Goal: Information Seeking & Learning: Learn about a topic

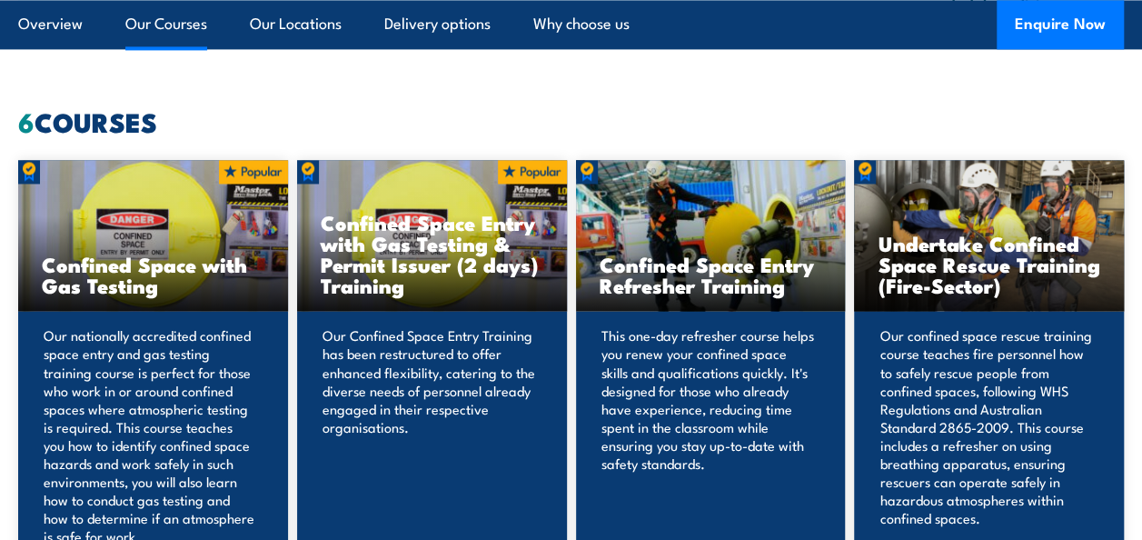
scroll to position [1354, 0]
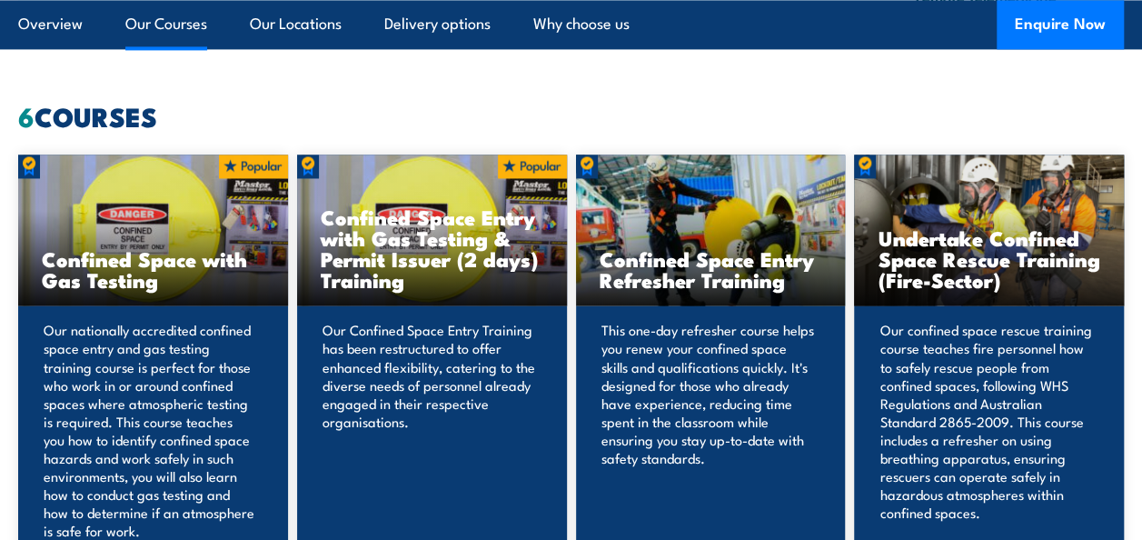
click at [481, 265] on h3 "Confined Space Entry with Gas Testing & Permit Issuer (2 days) Training" at bounding box center [432, 248] width 223 height 84
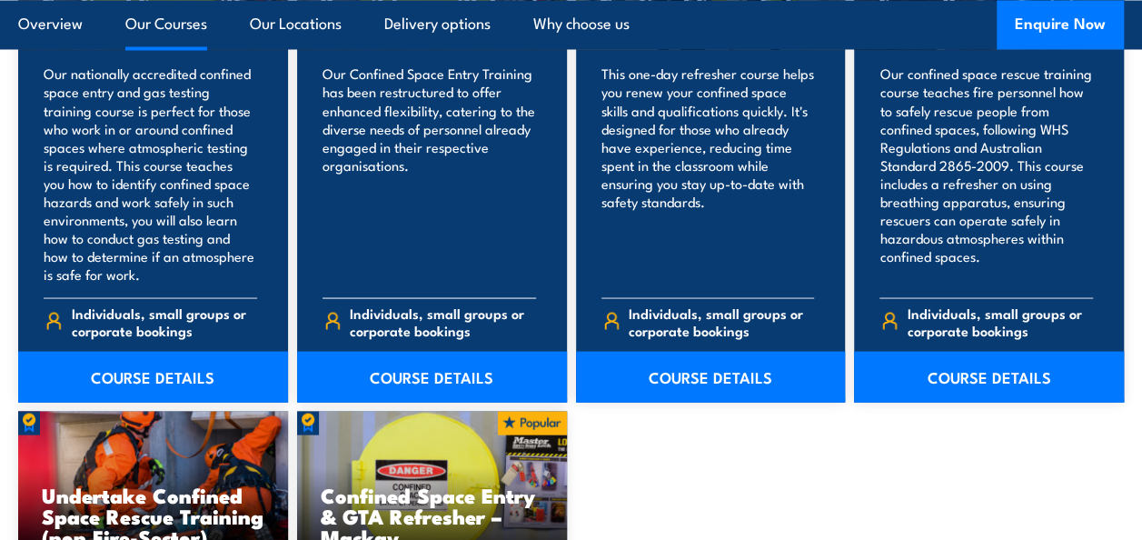
scroll to position [1614, 0]
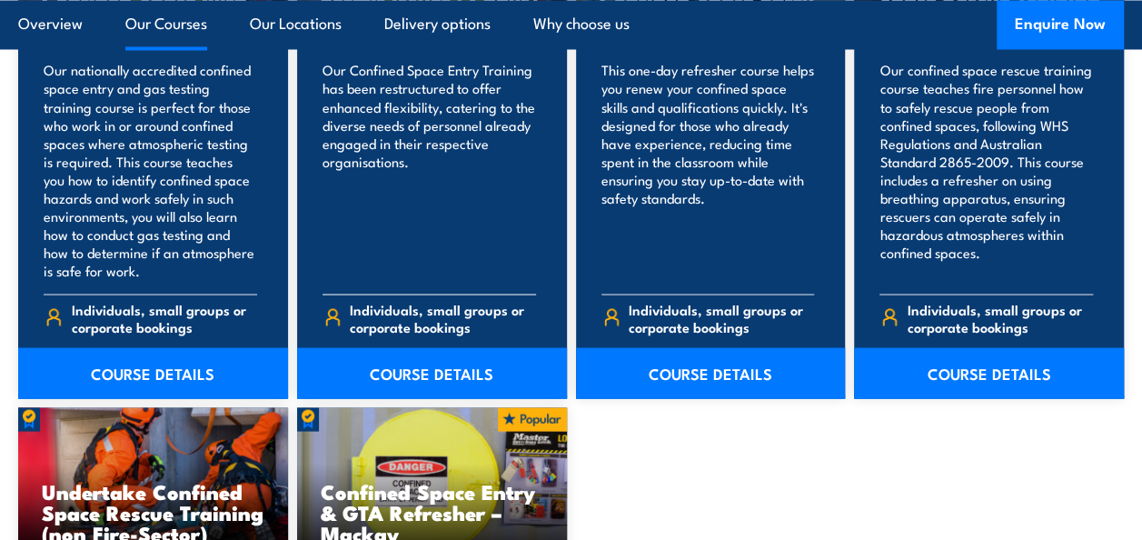
click at [405, 367] on link "COURSE DETAILS" at bounding box center [432, 372] width 270 height 51
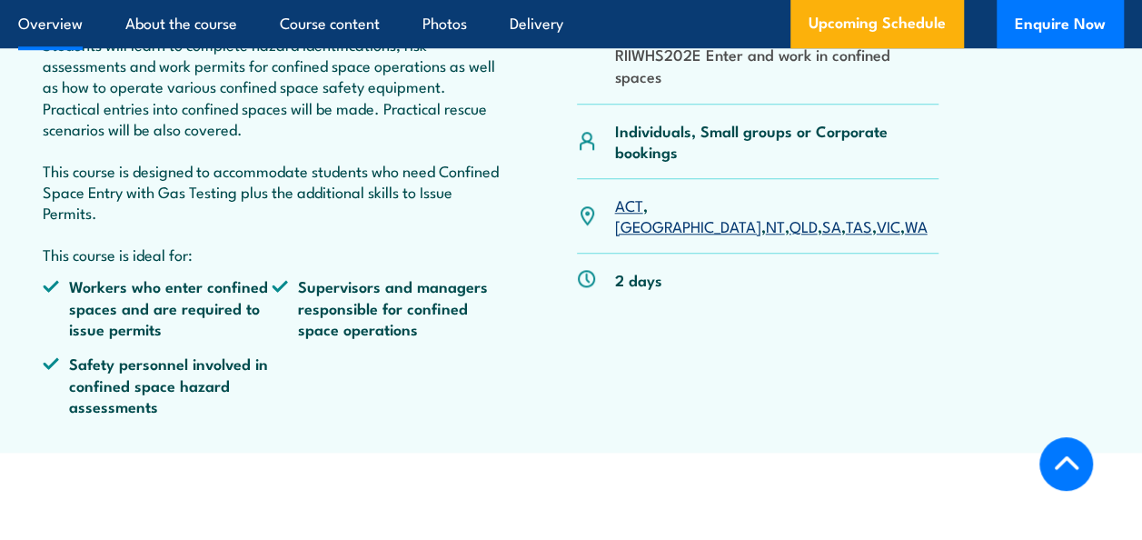
scroll to position [815, 0]
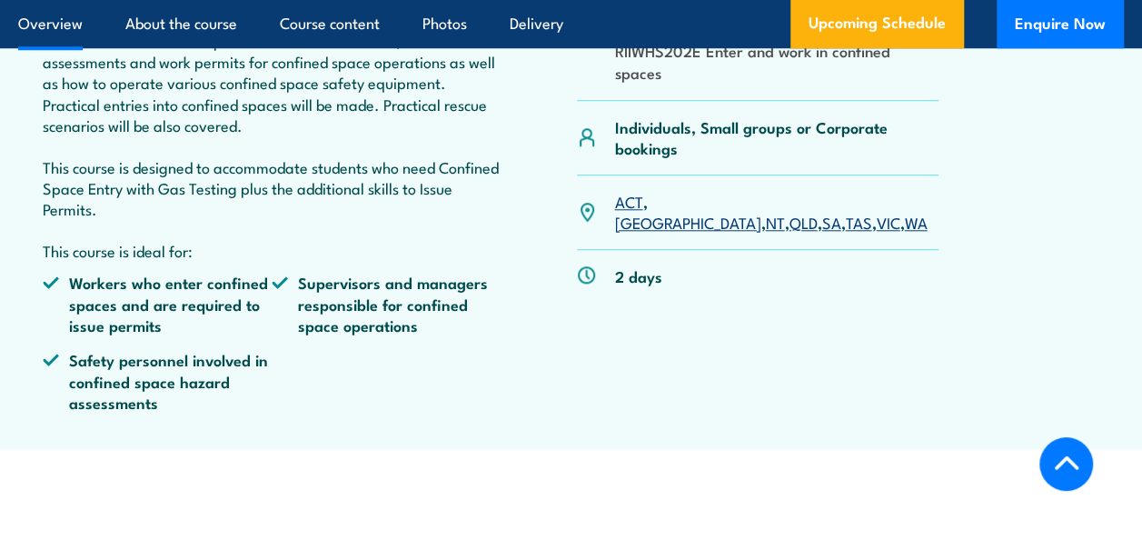
click at [671, 227] on link "[GEOGRAPHIC_DATA]" at bounding box center [687, 222] width 146 height 22
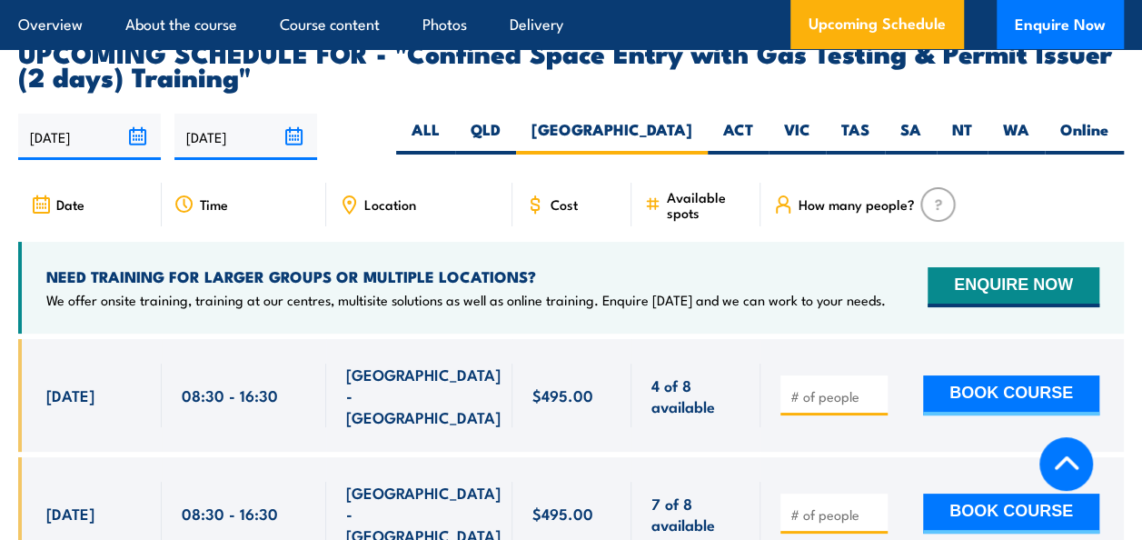
scroll to position [3346, 0]
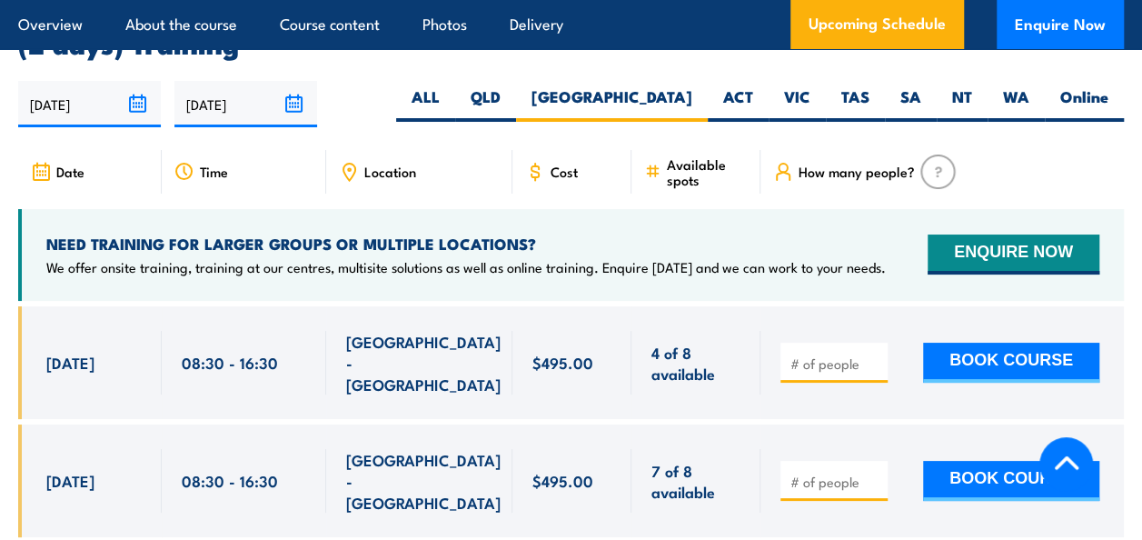
click at [611, 513] on div at bounding box center [571, 435] width 1106 height 258
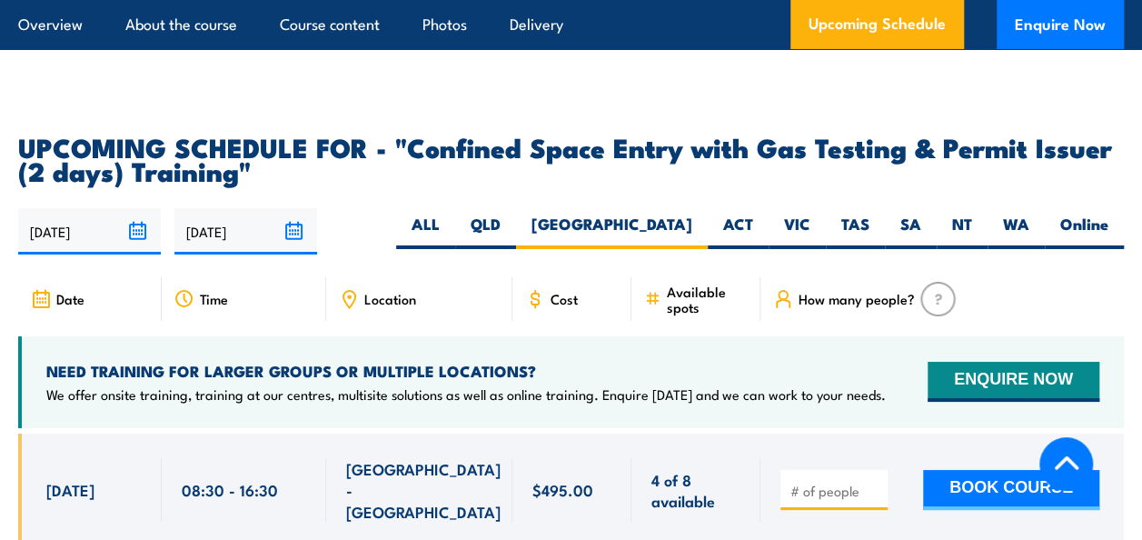
scroll to position [3215, 0]
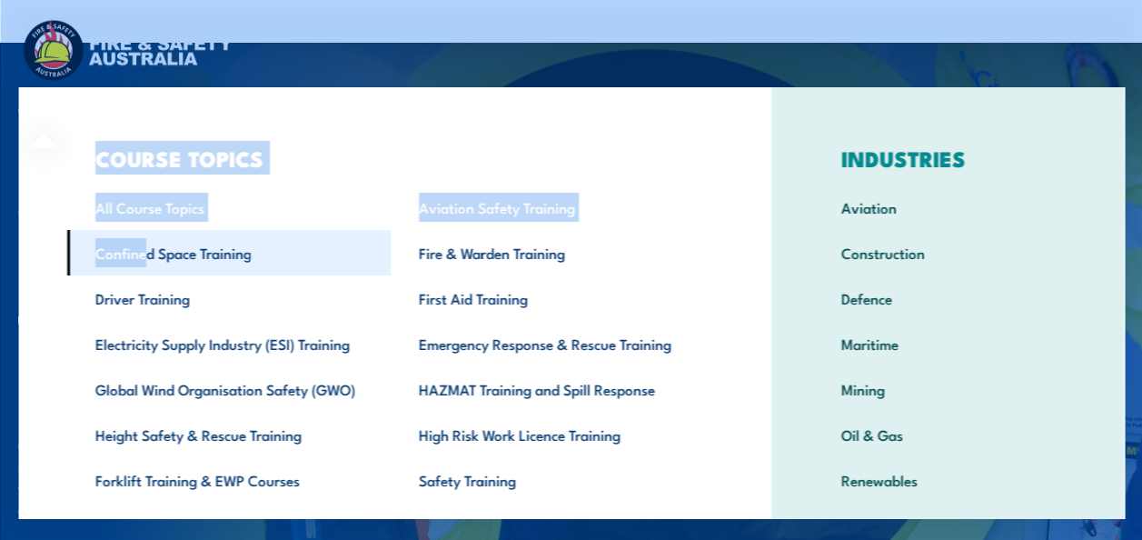
drag, startPoint x: 39, startPoint y: 111, endPoint x: 147, endPoint y: 236, distance: 165.6
click at [147, 236] on div "COURSE TOPICS All Course Topics Aviation Safety Training Confined Space Trainin…" at bounding box center [394, 374] width 752 height 574
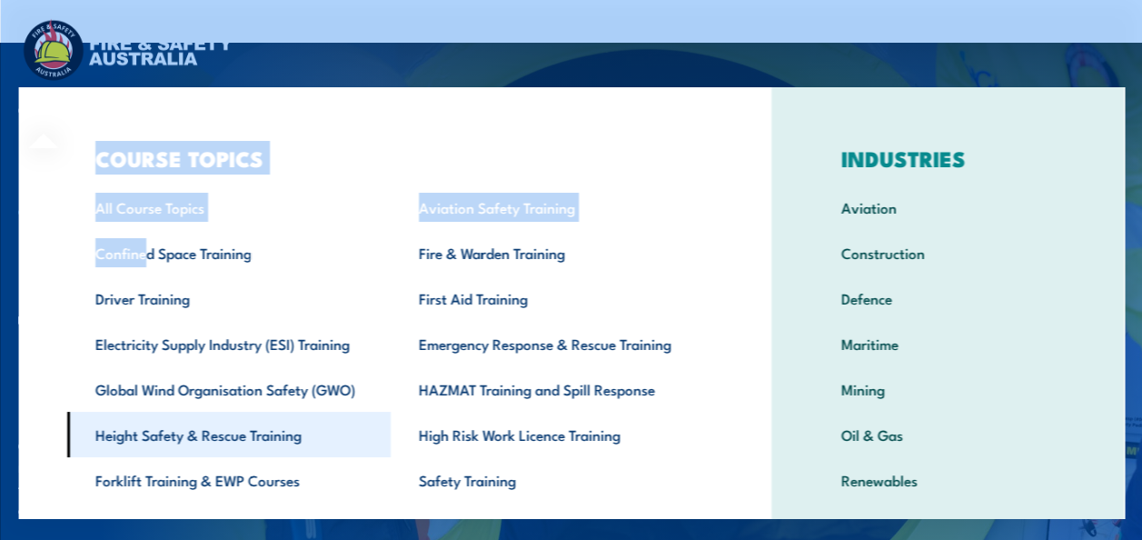
click at [185, 440] on link "Height Safety & Rescue Training" at bounding box center [228, 434] width 324 height 45
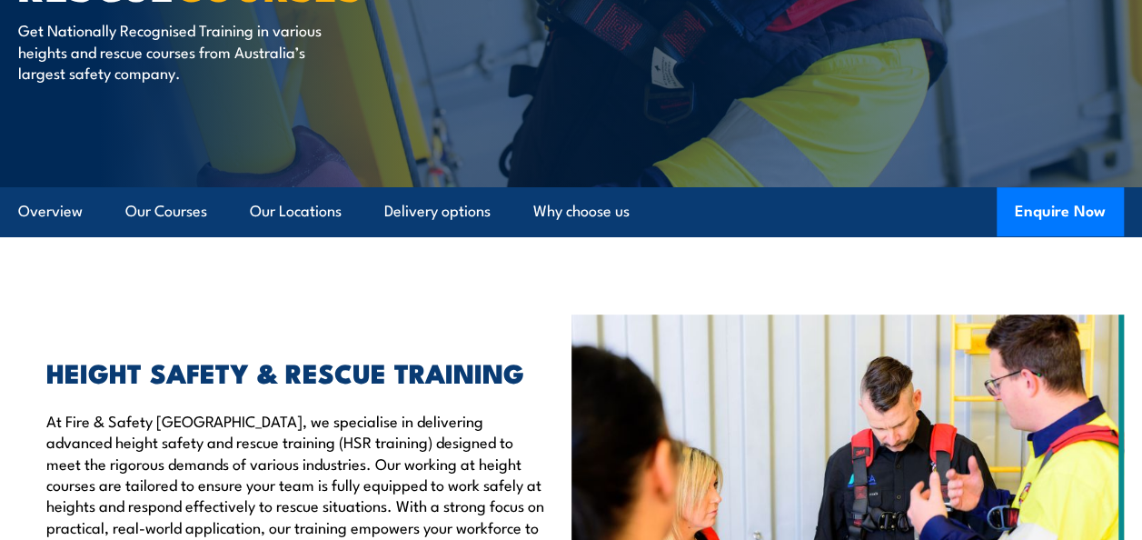
scroll to position [323, 0]
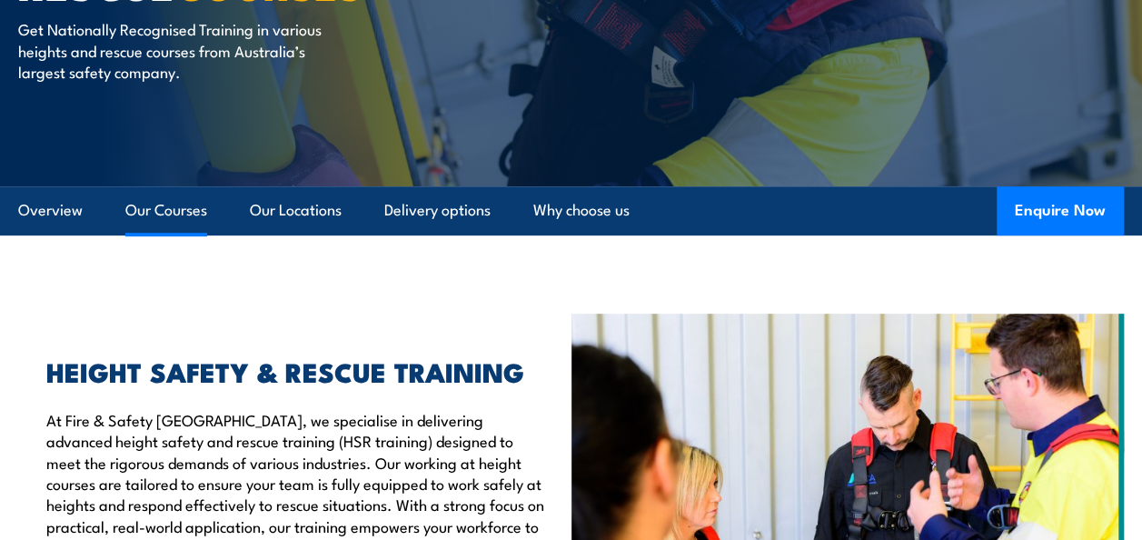
click at [173, 211] on link "Our Courses" at bounding box center [166, 210] width 82 height 48
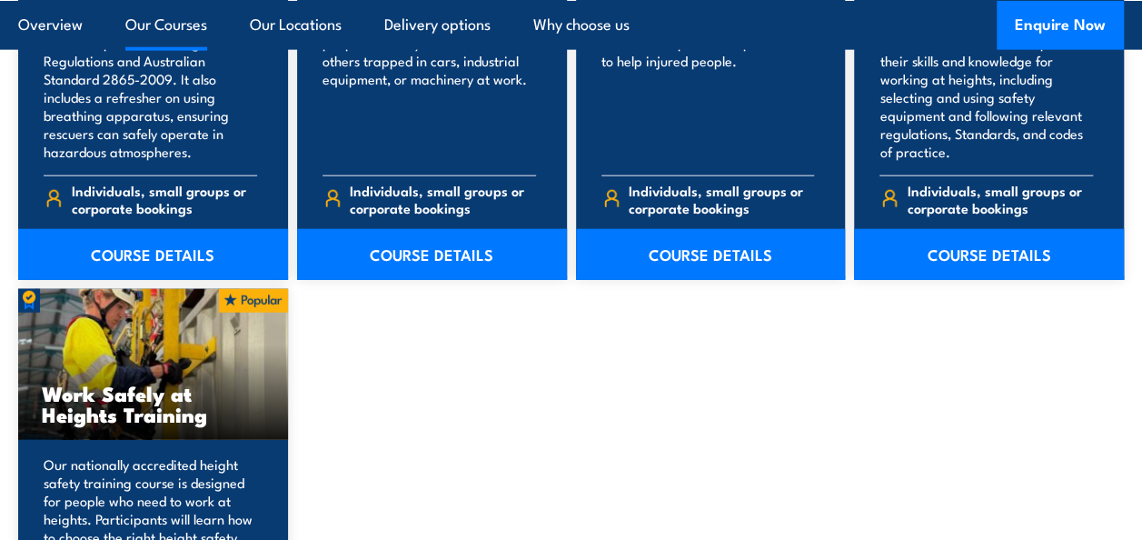
scroll to position [2173, 0]
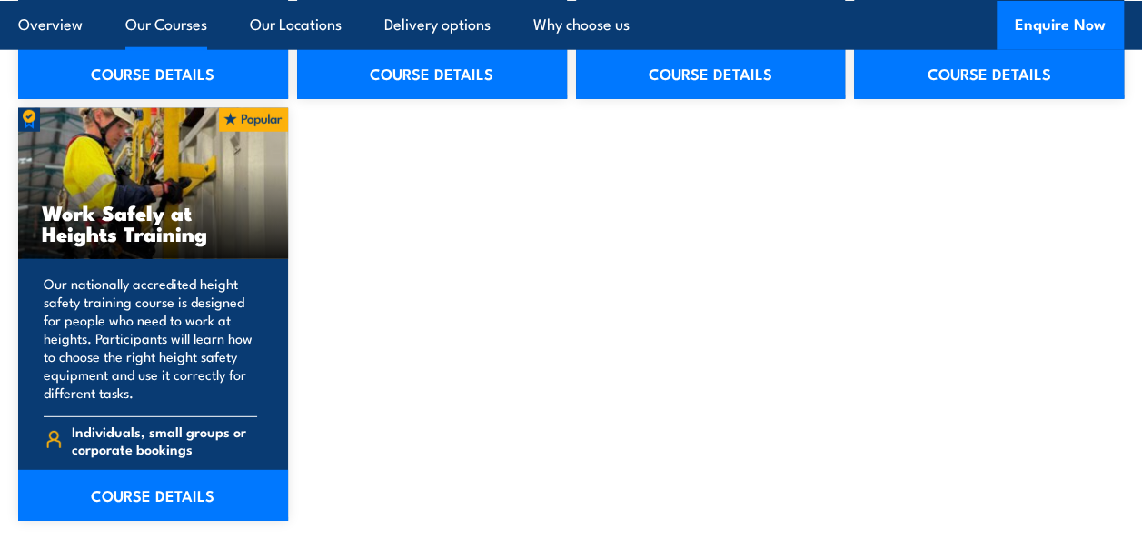
scroll to position [2354, 0]
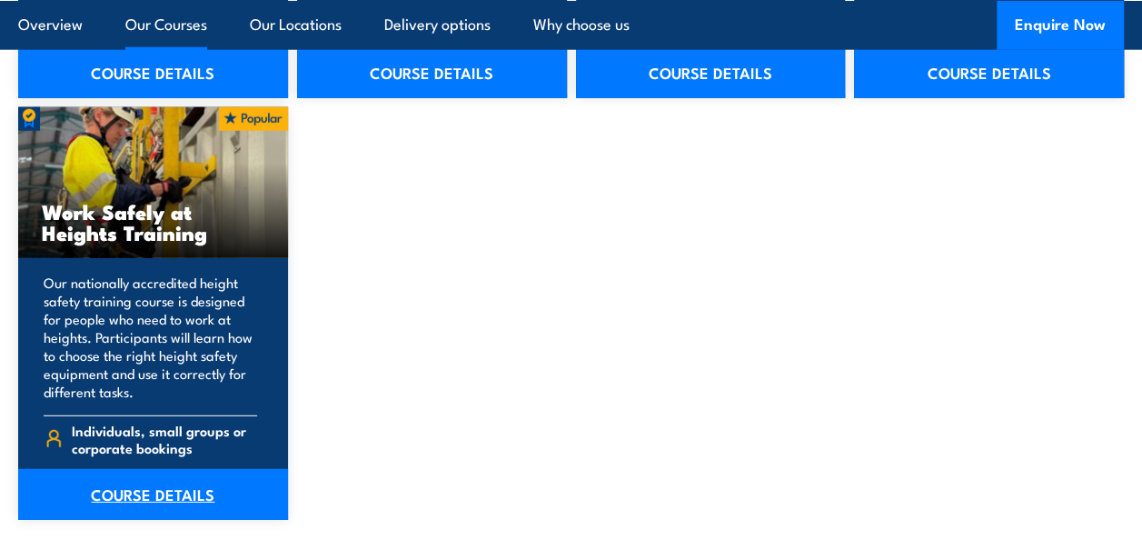
click at [142, 491] on link "COURSE DETAILS" at bounding box center [153, 494] width 270 height 51
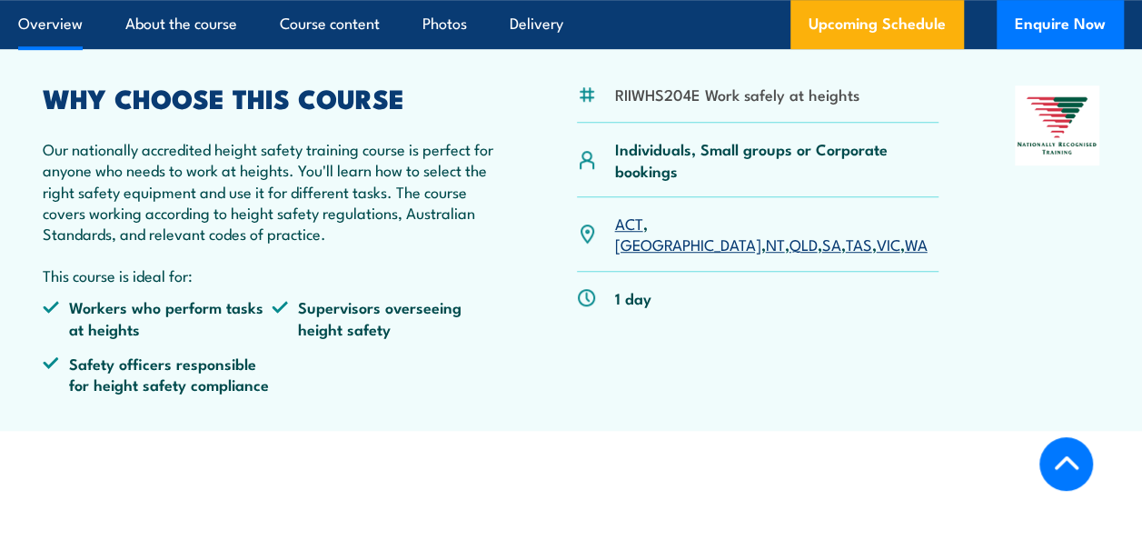
scroll to position [545, 0]
click at [676, 232] on link "[GEOGRAPHIC_DATA]" at bounding box center [687, 243] width 146 height 22
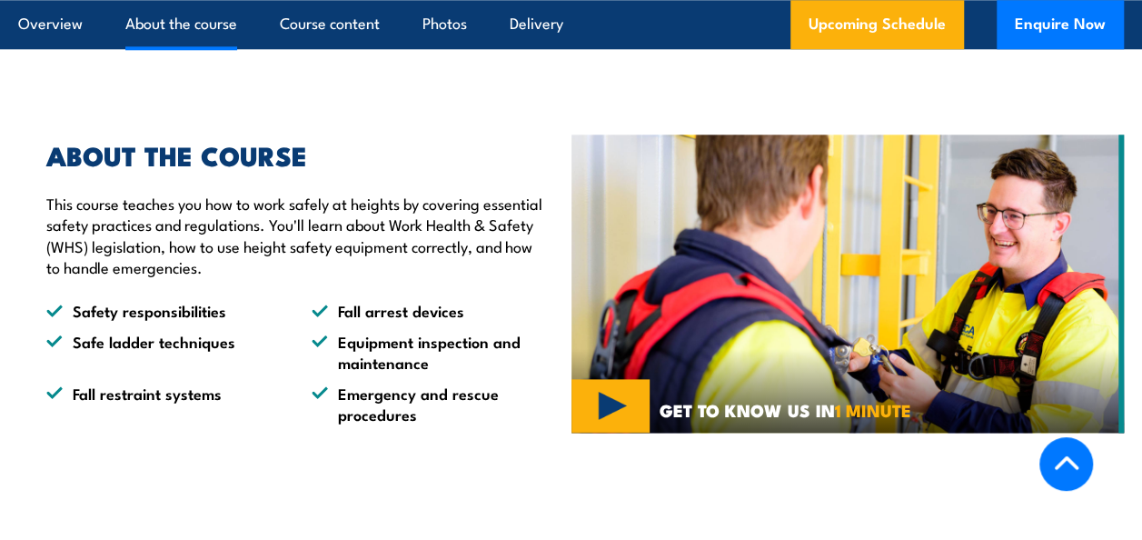
scroll to position [929, 0]
